Goal: Communication & Community: Answer question/provide support

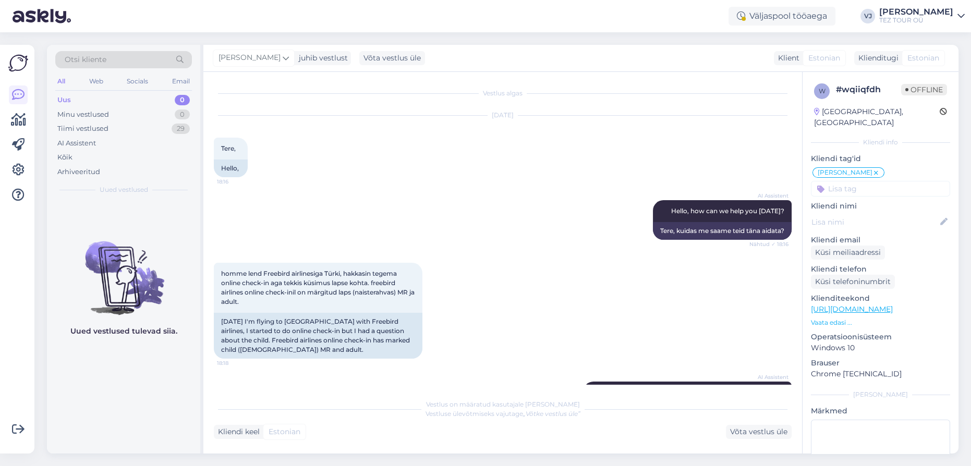
scroll to position [239, 0]
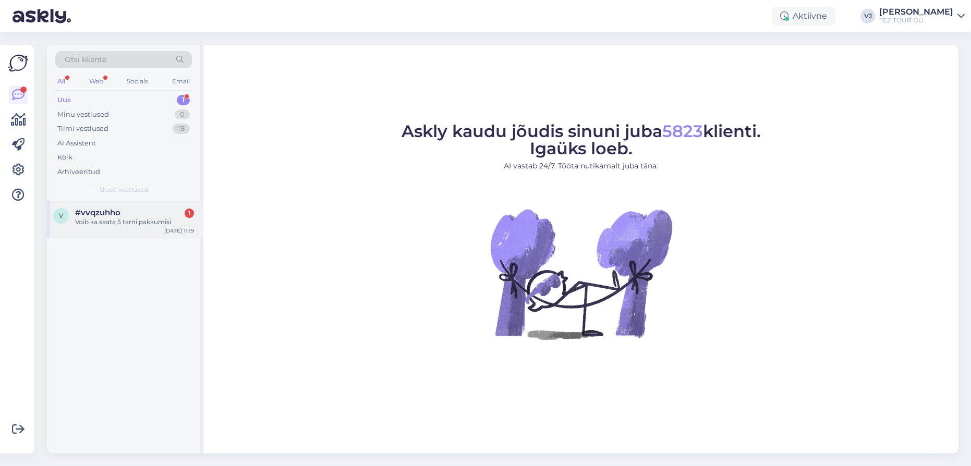
click at [153, 226] on div "Voib ka saata 5 tarni pakkumisi" at bounding box center [134, 221] width 119 height 9
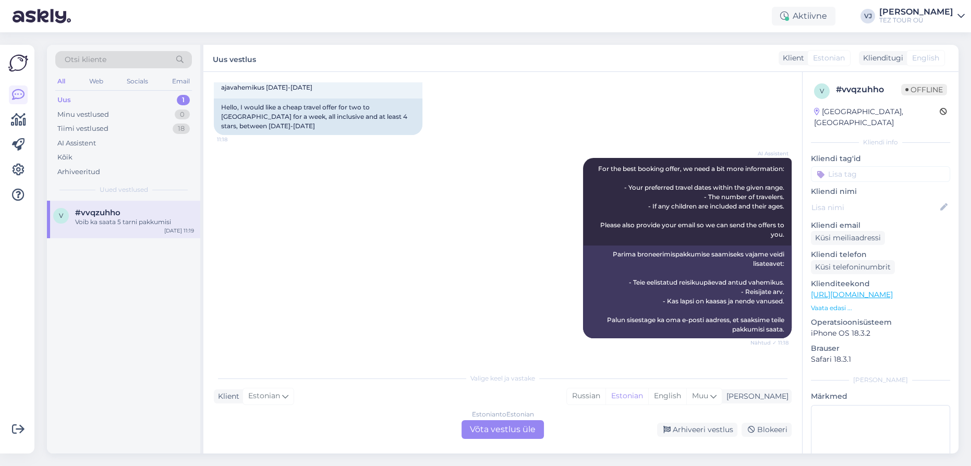
scroll to position [93, 0]
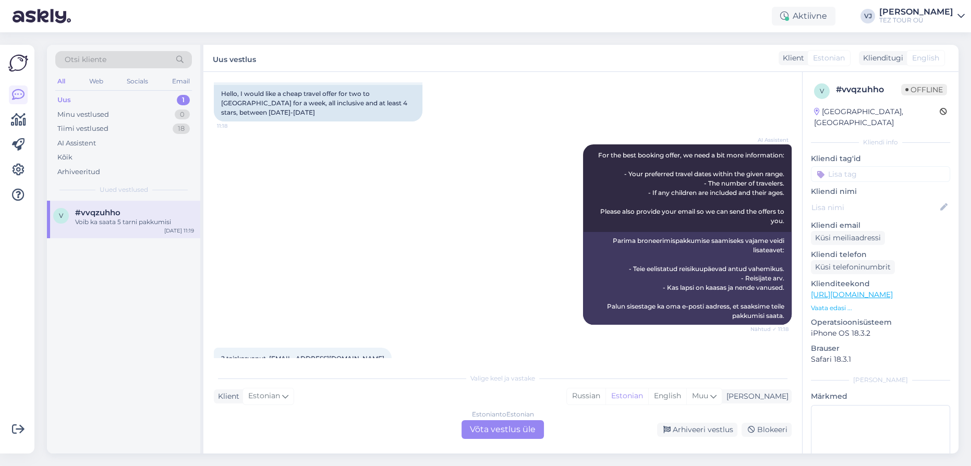
click at [152, 56] on div "Otsi kliente" at bounding box center [123, 59] width 137 height 17
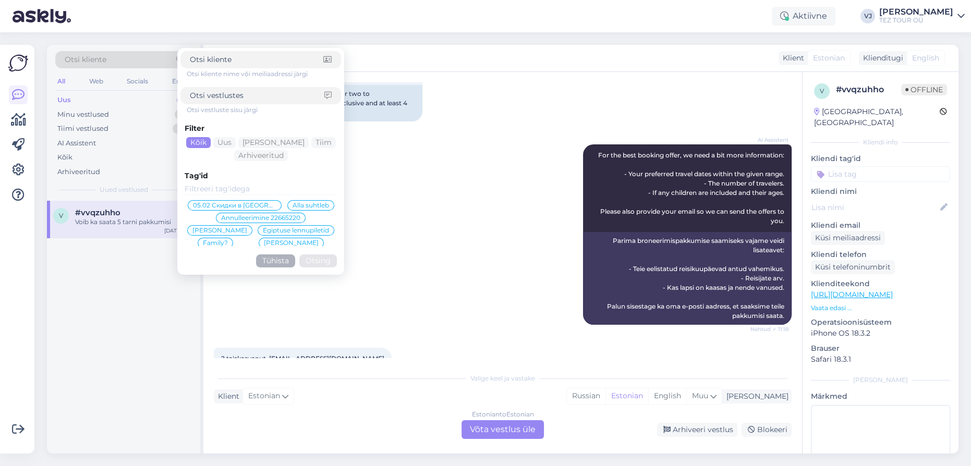
click at [119, 218] on div "Voib ka saata 5 tarni pakkumisi" at bounding box center [134, 221] width 119 height 9
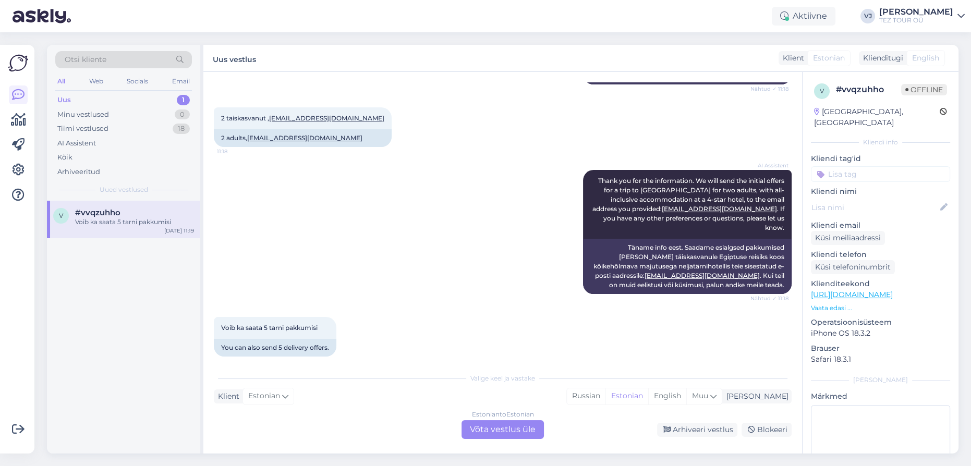
scroll to position [334, 0]
click at [112, 130] on div "Tiimi vestlused 18" at bounding box center [123, 128] width 137 height 15
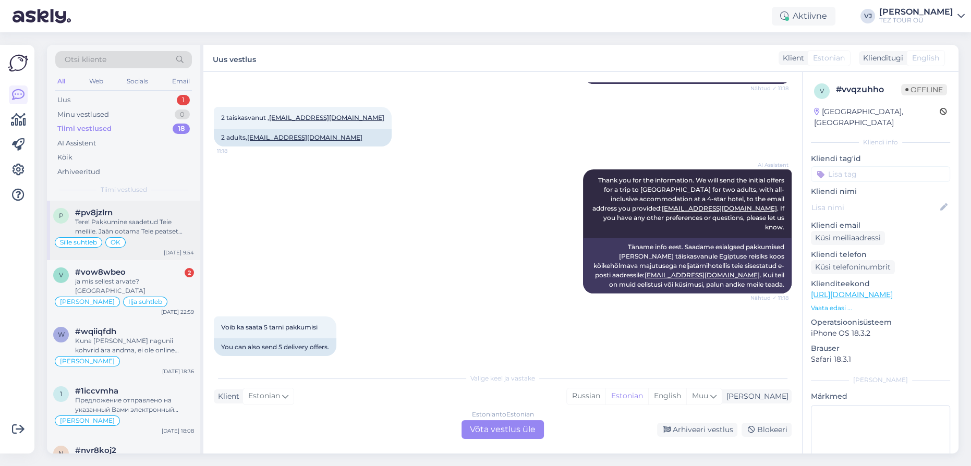
click at [151, 222] on div "Tere! Pakkumine saadetud Teie meilile. Jään ootama Teie peatset vastust ja andm…" at bounding box center [134, 226] width 119 height 19
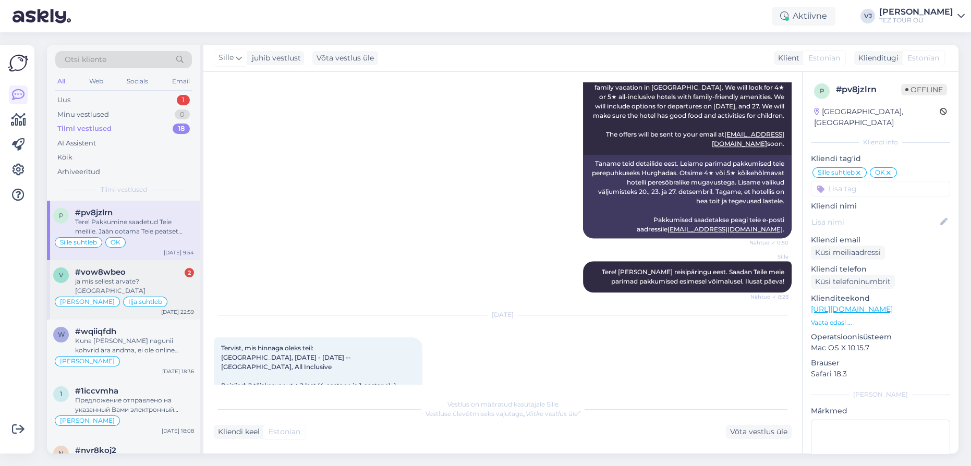
scroll to position [0, 0]
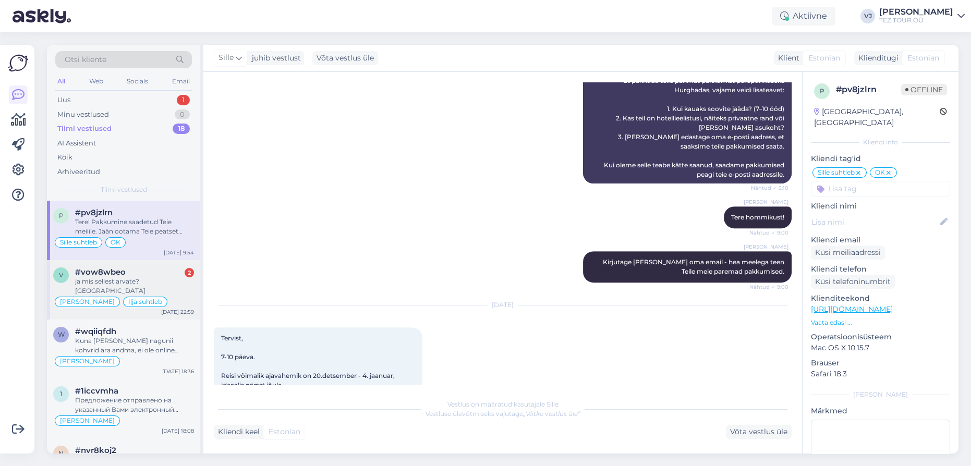
click at [118, 277] on div "ja mis sellest arvate? [GEOGRAPHIC_DATA]" at bounding box center [134, 286] width 119 height 19
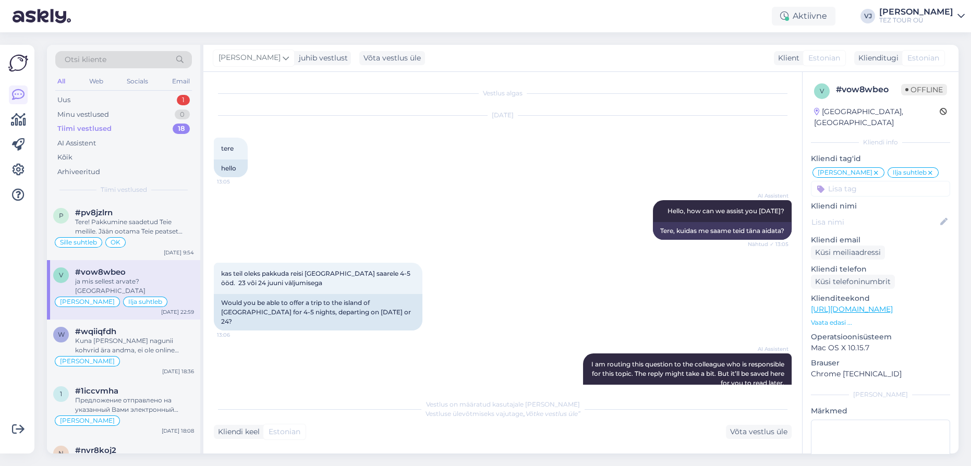
scroll to position [1290, 0]
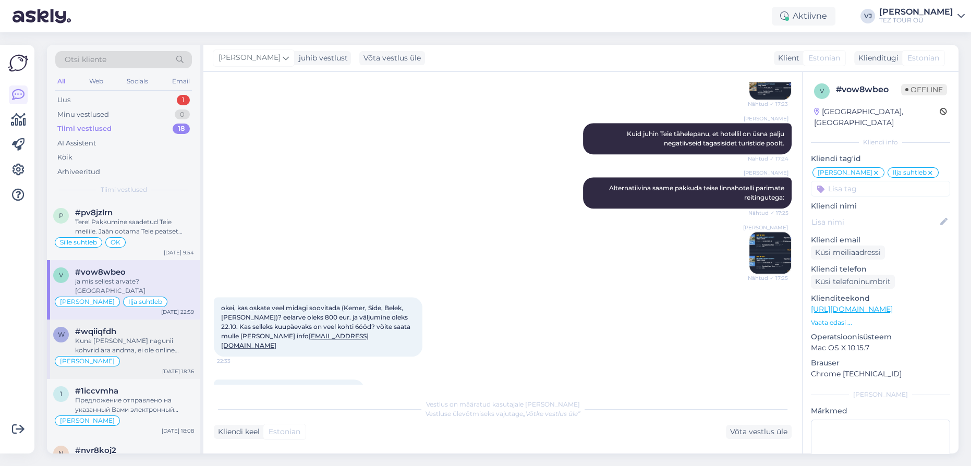
click at [100, 336] on div "Kuna [PERSON_NAME] nagunii kohvrid ära andma, ei ole online check-inil suurt mõ…" at bounding box center [134, 345] width 119 height 19
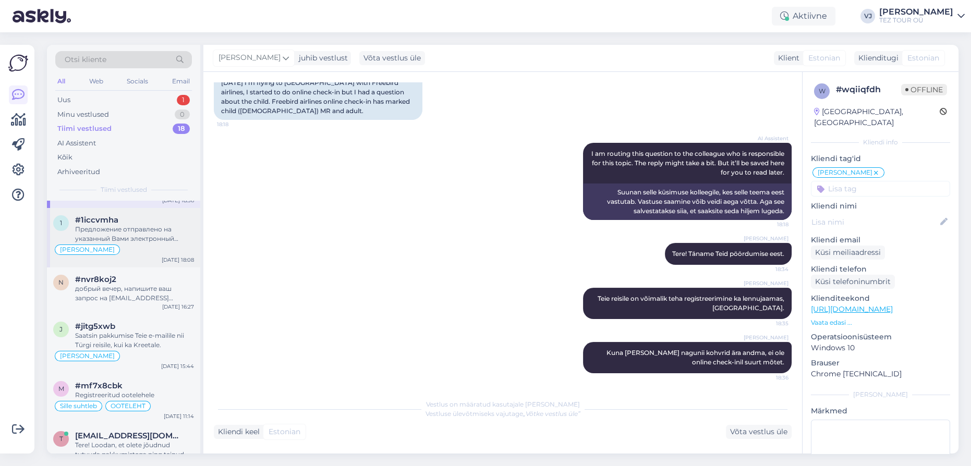
scroll to position [175, 0]
click at [174, 227] on div "Предложение отправлено на указанный Вами электронный адрес." at bounding box center [134, 231] width 119 height 19
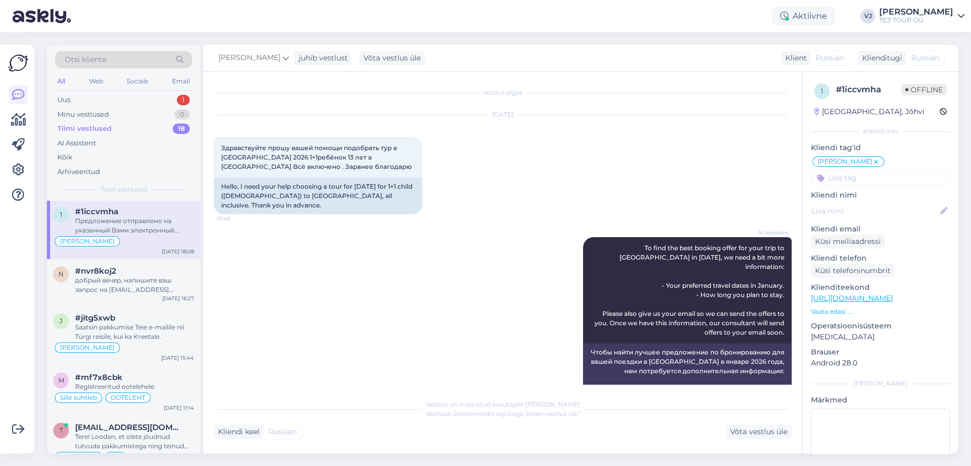
scroll to position [0, 0]
click at [139, 281] on div "добрый вечер, напишите ваш запрос на [EMAIL_ADDRESS][DOMAIN_NAME]" at bounding box center [134, 285] width 119 height 19
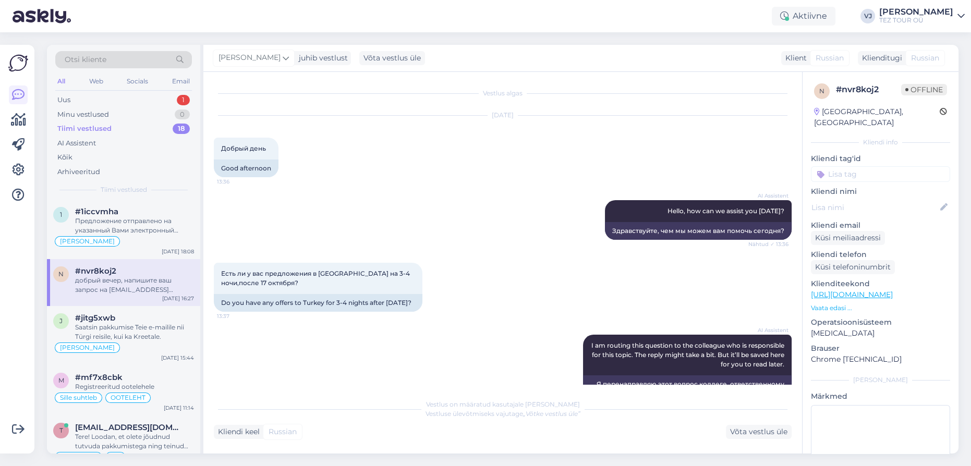
scroll to position [702, 0]
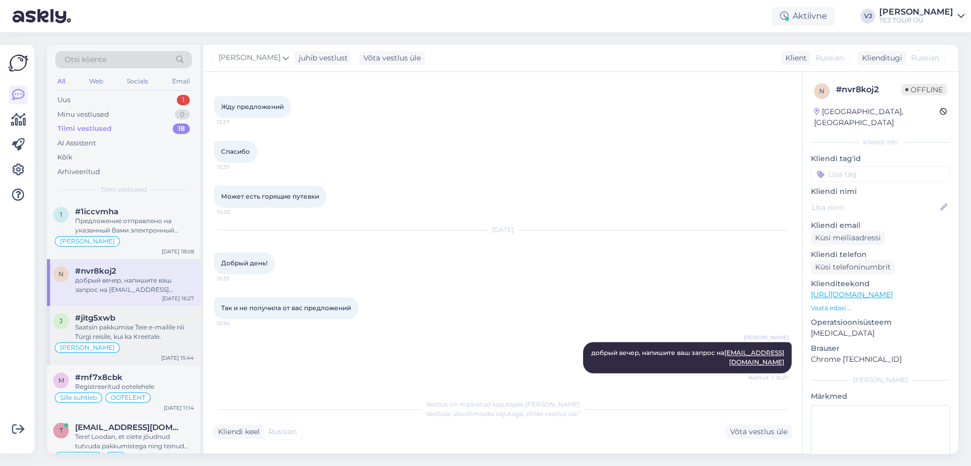
click at [145, 330] on div "Saatsin pakkumise Teie e-mailile nii Türgi reisile, kui ka Kreetale." at bounding box center [134, 332] width 119 height 19
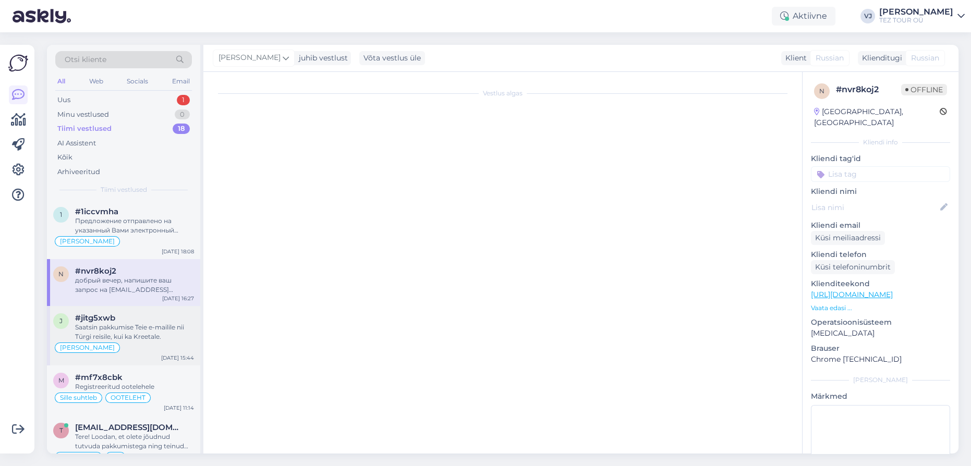
scroll to position [312, 0]
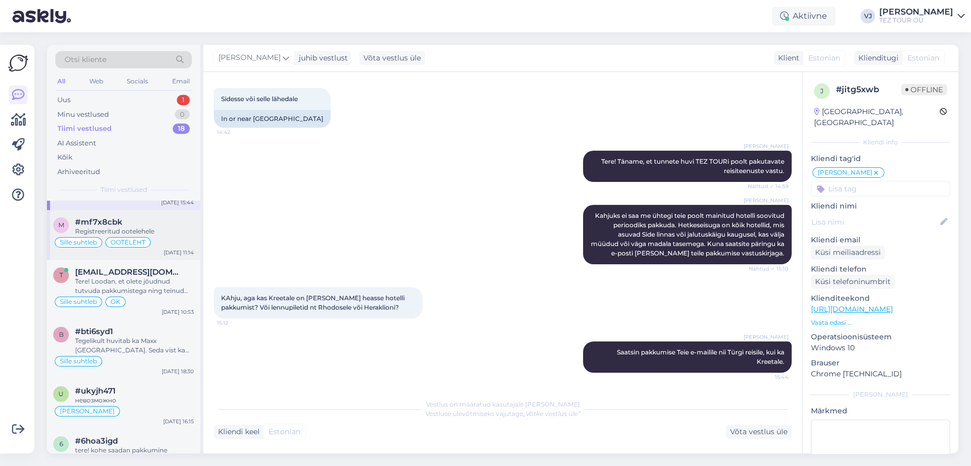
click at [153, 227] on div "Registreeritud ootelehele" at bounding box center [134, 231] width 119 height 9
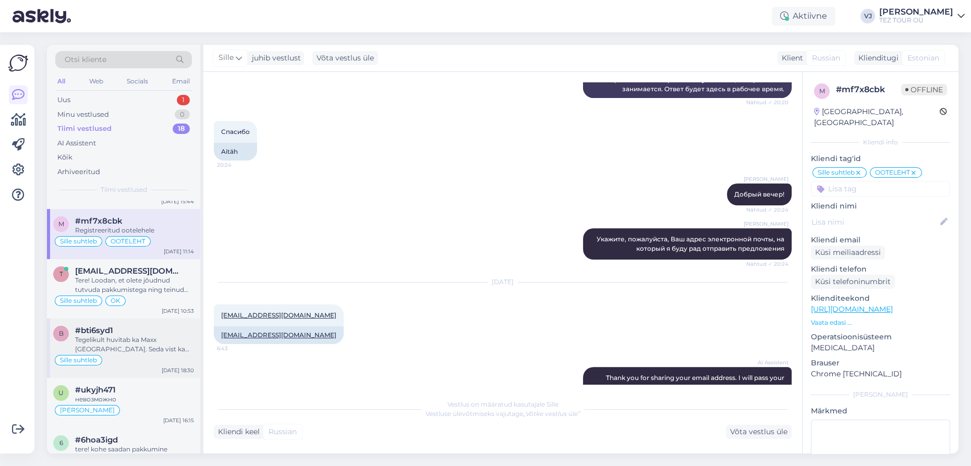
scroll to position [335, 0]
click at [139, 339] on div "Tegelikult huvitab ka Maxx [GEOGRAPHIC_DATA]. Seda vist ka süsteemis ei ole" at bounding box center [134, 345] width 119 height 19
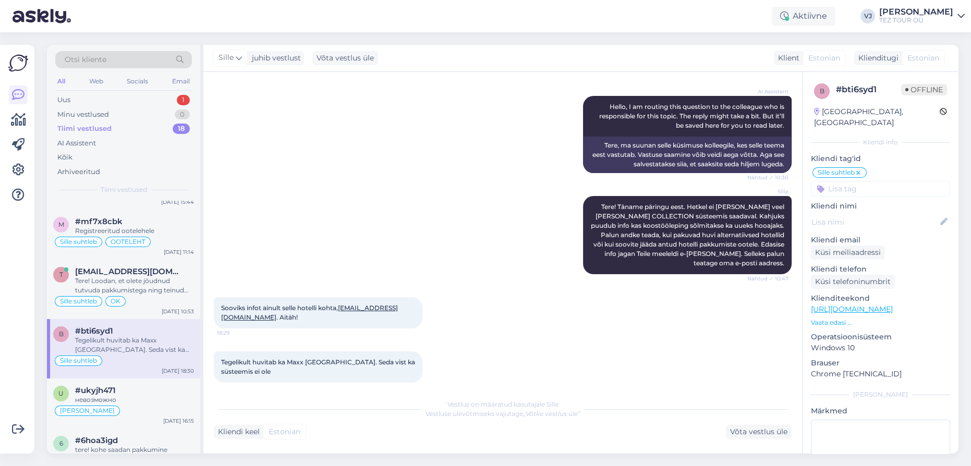
scroll to position [0, 0]
